Goal: Task Accomplishment & Management: Complete application form

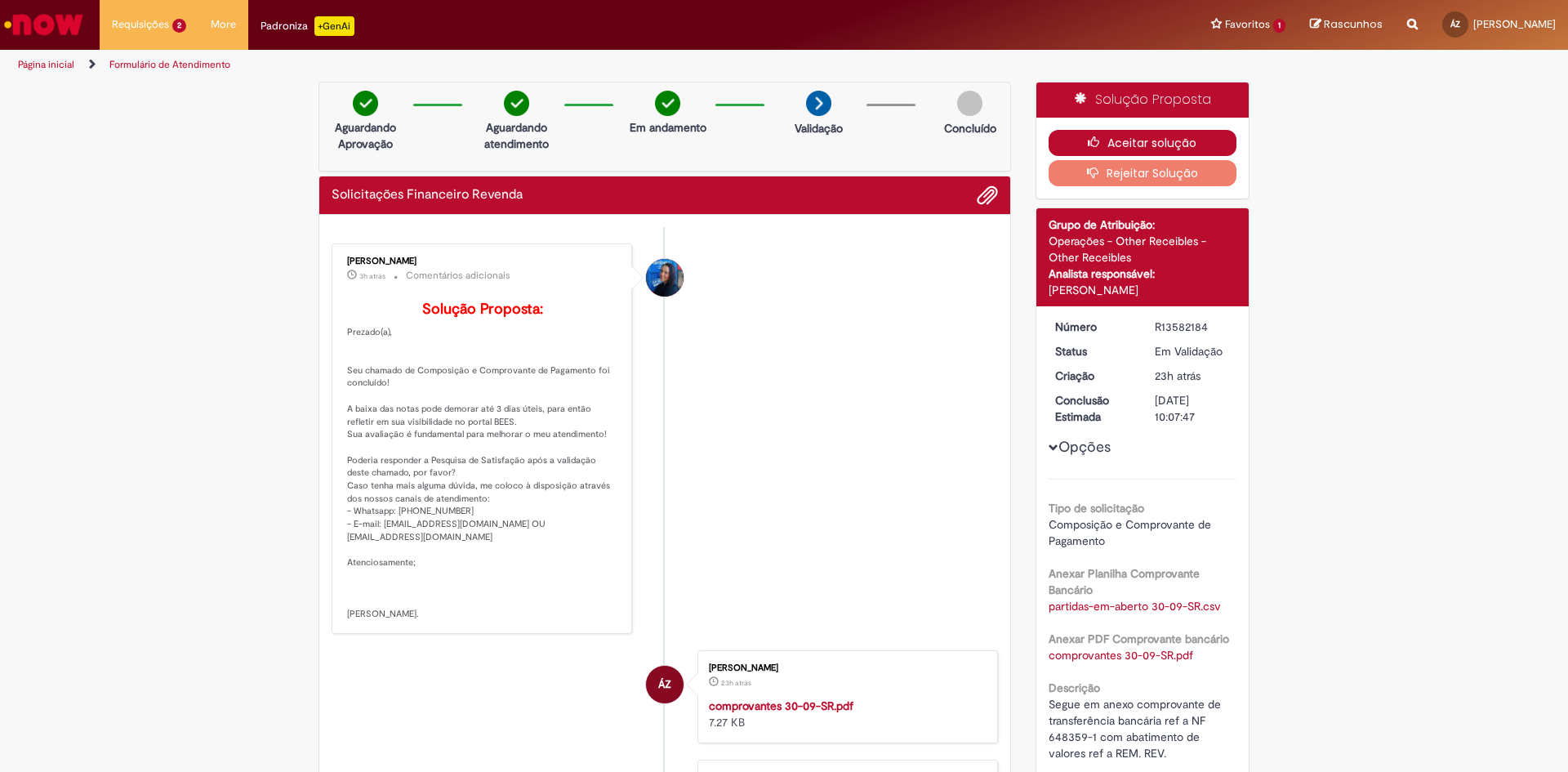
click at [1131, 137] on button "Aceitar solução" at bounding box center [1143, 143] width 189 height 26
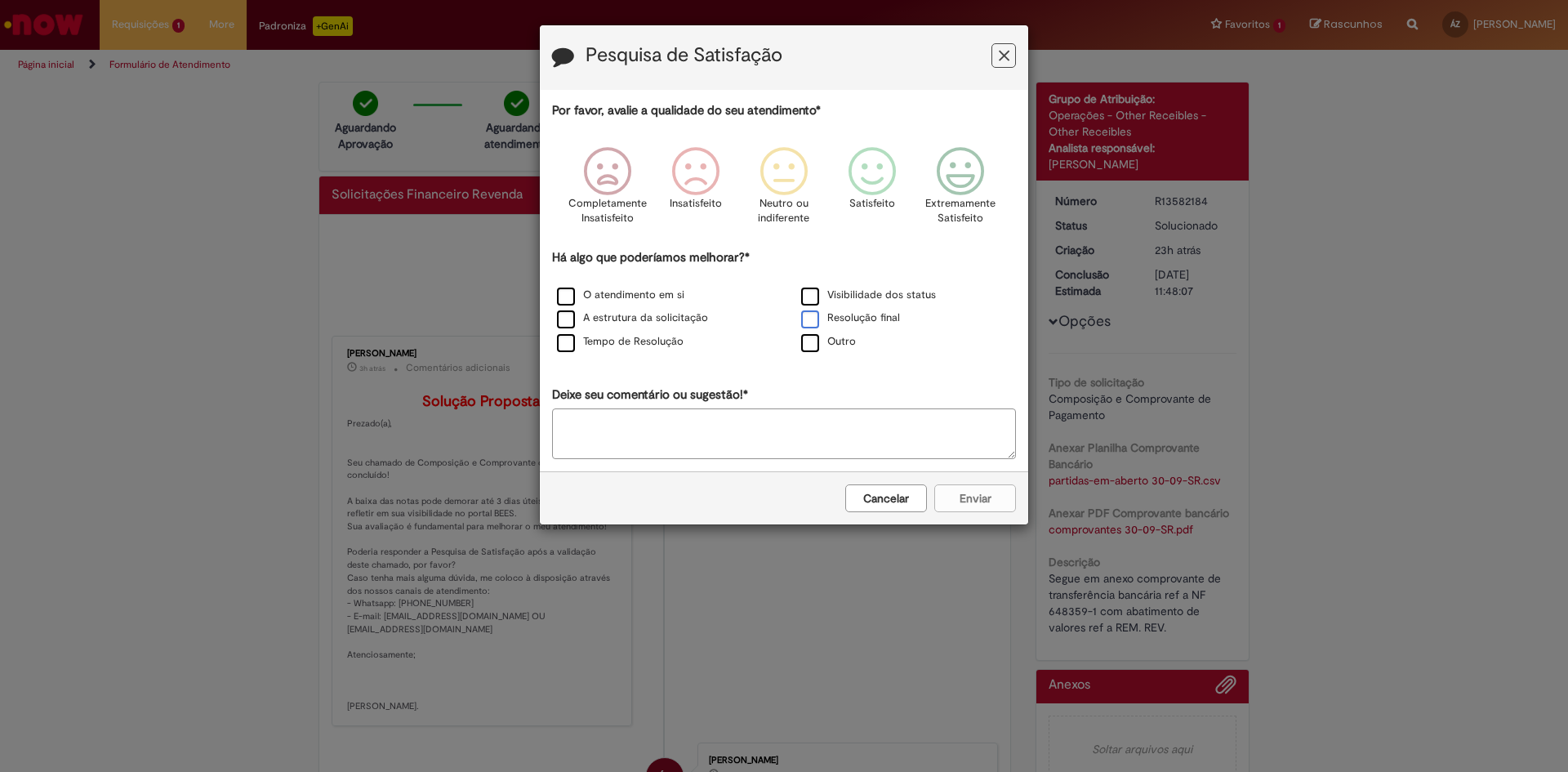
click at [807, 319] on label "Resolução final" at bounding box center [851, 318] width 99 height 15
click at [974, 155] on icon "Feedback" at bounding box center [960, 171] width 61 height 49
click at [992, 507] on button "Enviar" at bounding box center [975, 497] width 82 height 28
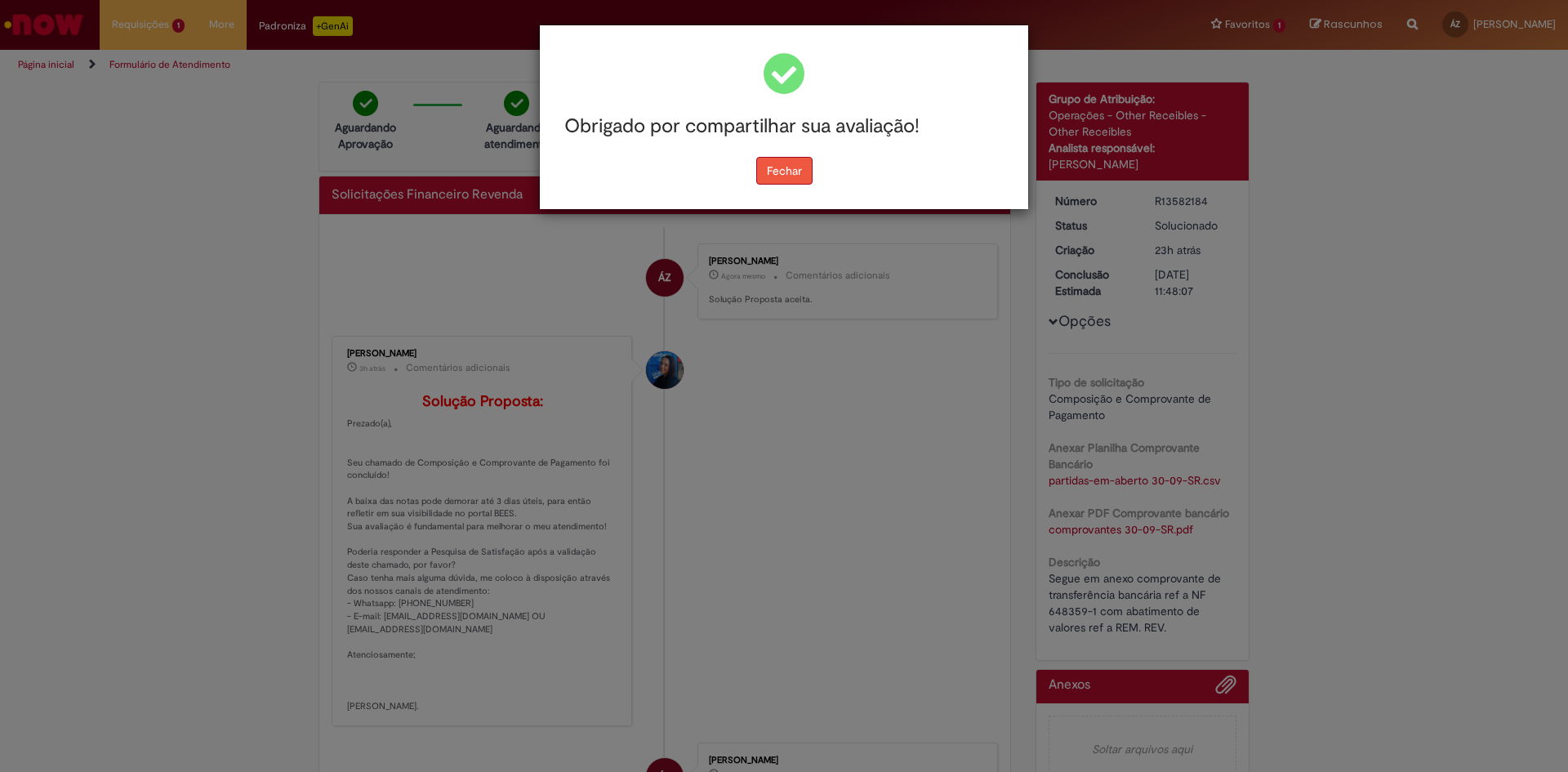
click at [792, 171] on button "Fechar" at bounding box center [784, 171] width 56 height 28
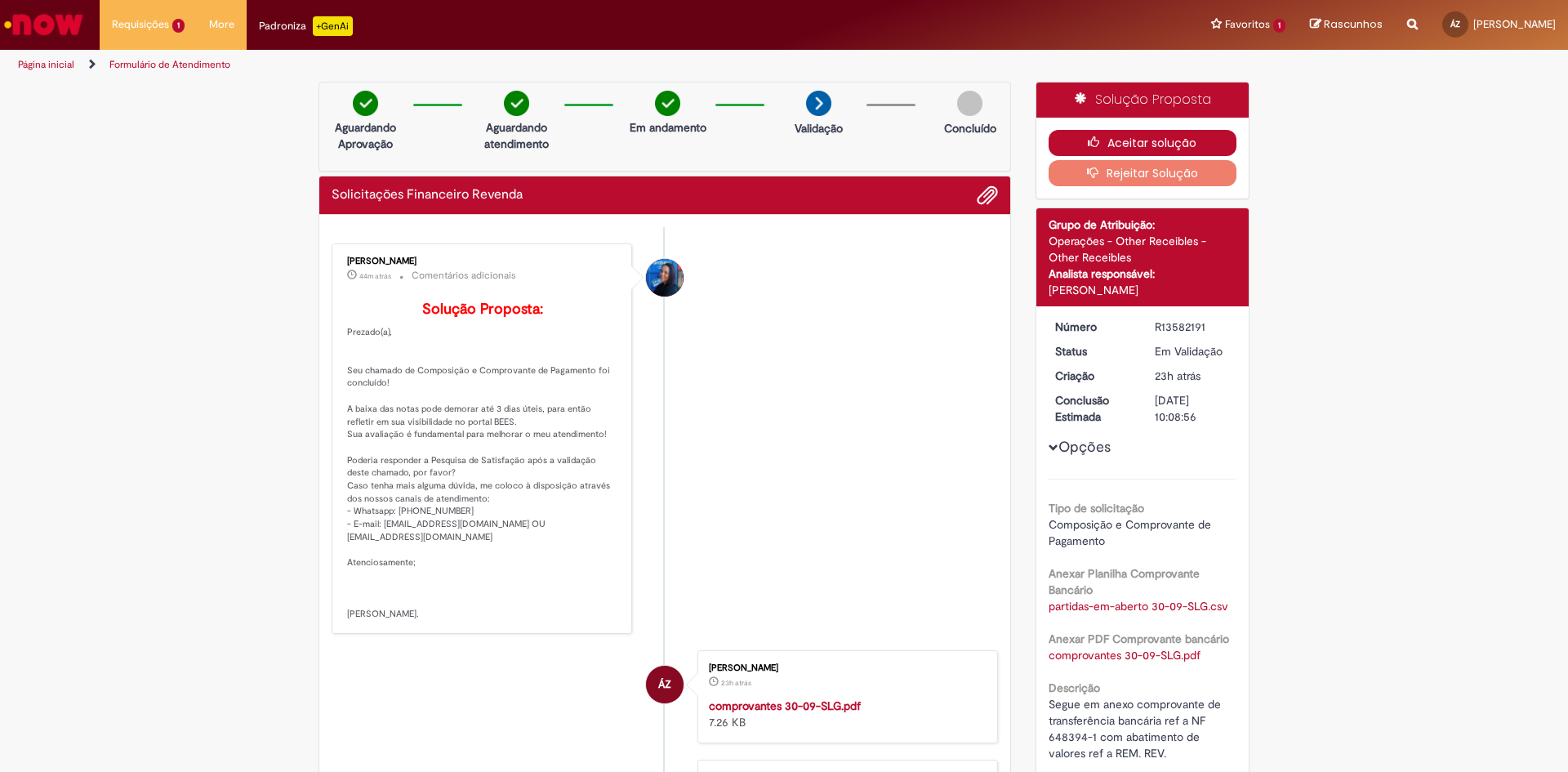
click at [1149, 142] on button "Aceitar solução" at bounding box center [1143, 143] width 189 height 26
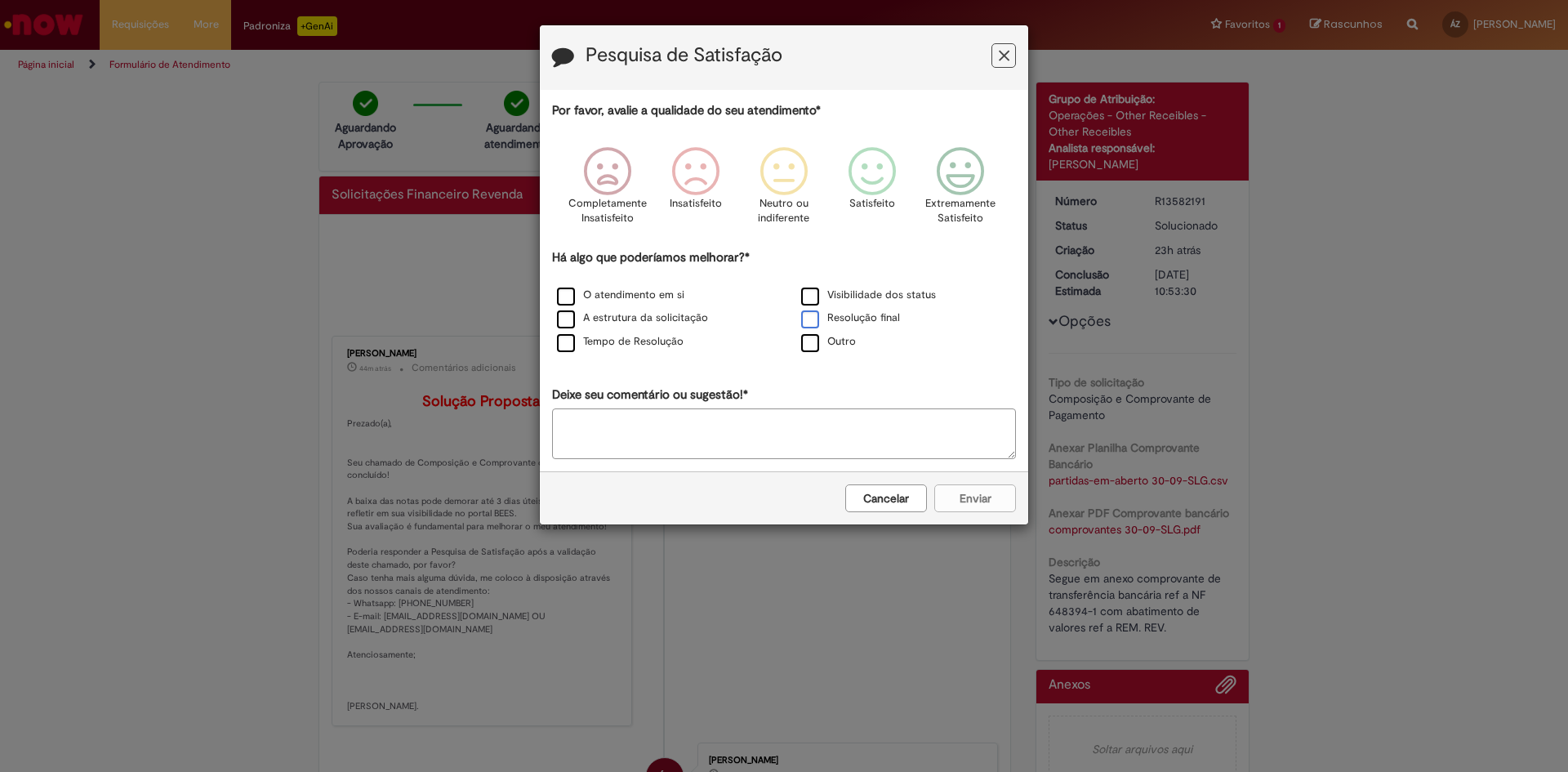
click at [802, 317] on label "Resolução final" at bounding box center [851, 318] width 99 height 15
click at [971, 171] on icon "Feedback" at bounding box center [960, 171] width 61 height 49
click at [966, 505] on button "Enviar" at bounding box center [975, 497] width 82 height 28
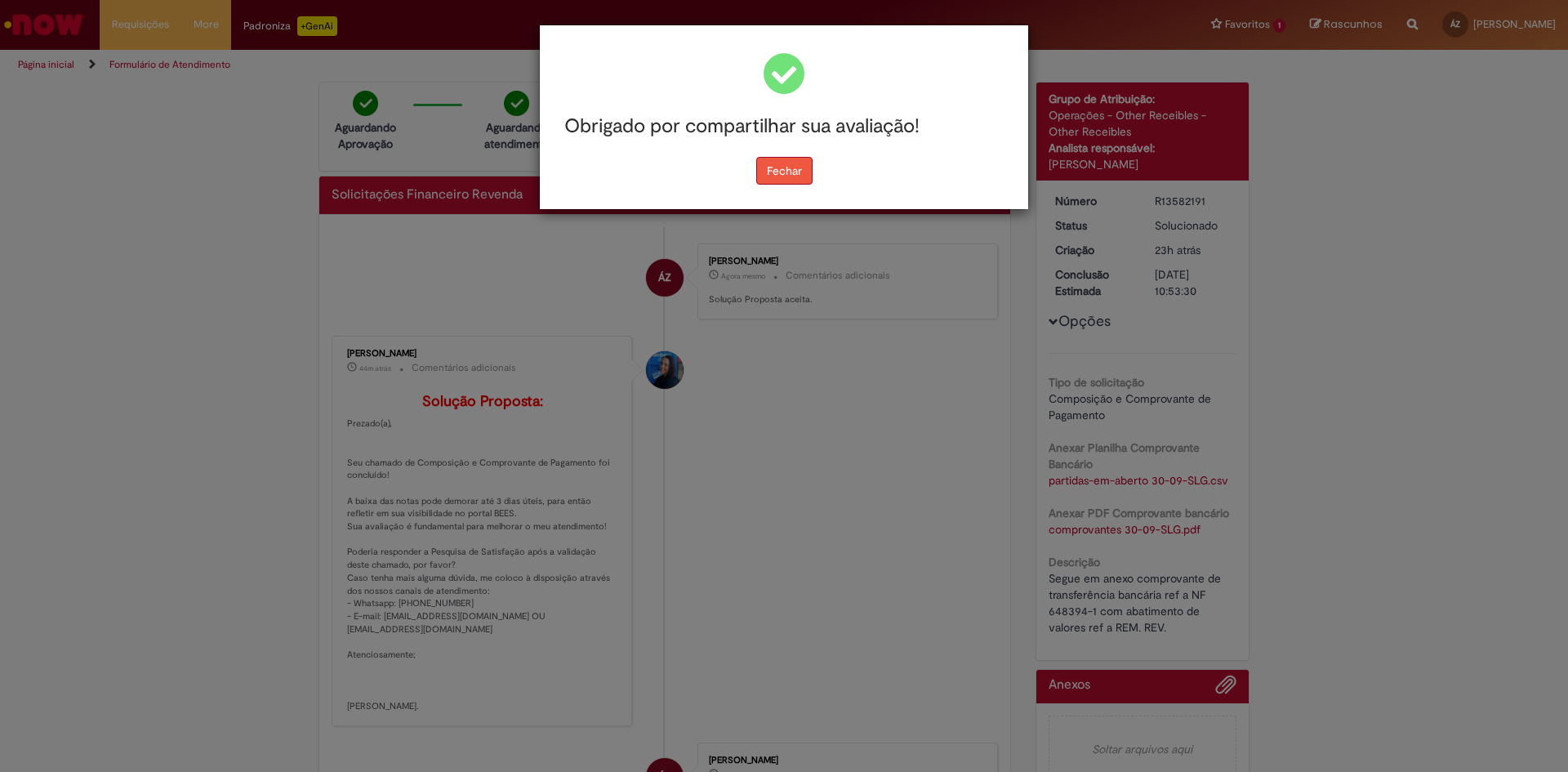
click at [767, 173] on button "Fechar" at bounding box center [784, 171] width 56 height 28
